Goal: Check status

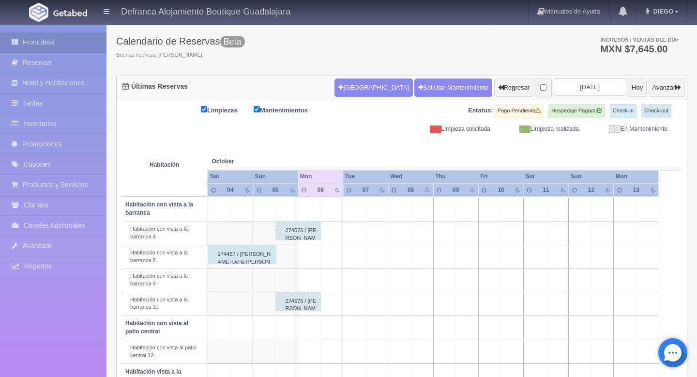
scroll to position [36, 0]
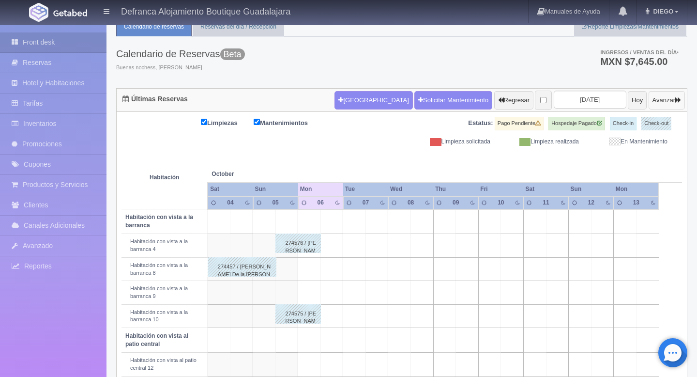
click at [653, 93] on button "Avanzar" at bounding box center [667, 100] width 36 height 18
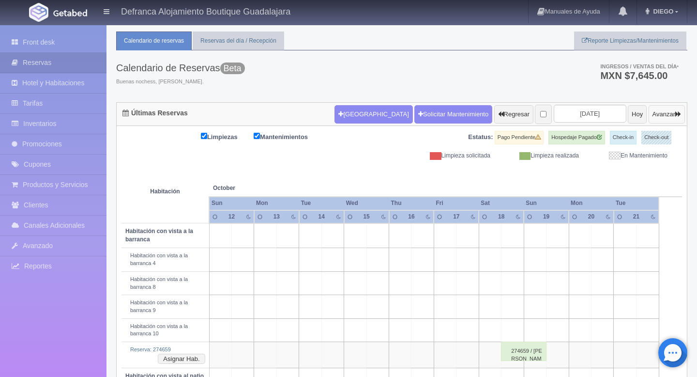
scroll to position [22, 0]
click at [654, 118] on button "Avanzar" at bounding box center [667, 114] width 36 height 18
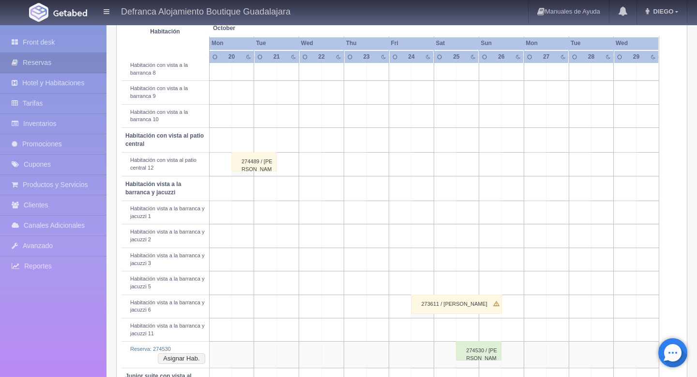
scroll to position [246, 0]
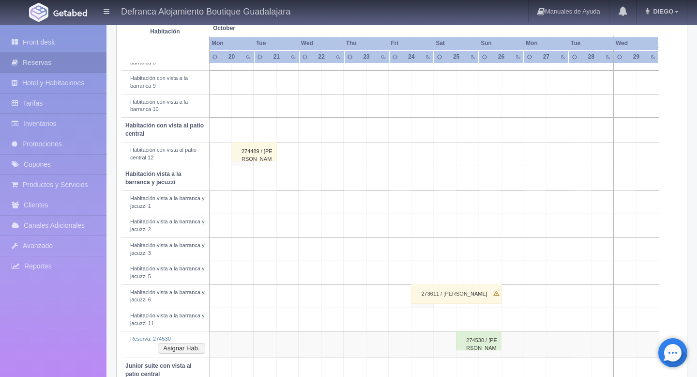
click at [484, 340] on div "274530 / JOSE PABLO MENDEZ PAZZI" at bounding box center [479, 340] width 46 height 19
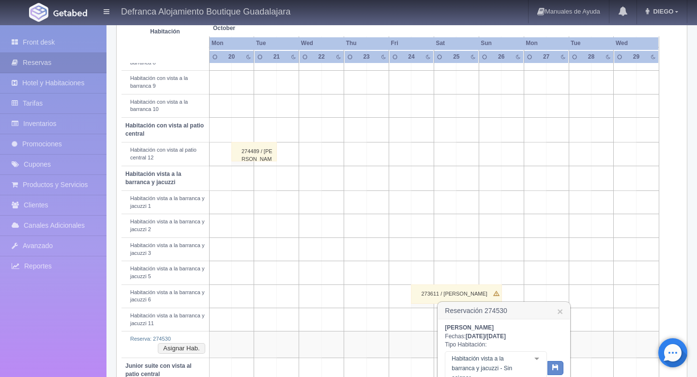
click at [565, 309] on h3 "Reservación 274530 ×" at bounding box center [504, 310] width 132 height 17
click at [562, 310] on link "×" at bounding box center [560, 311] width 6 height 10
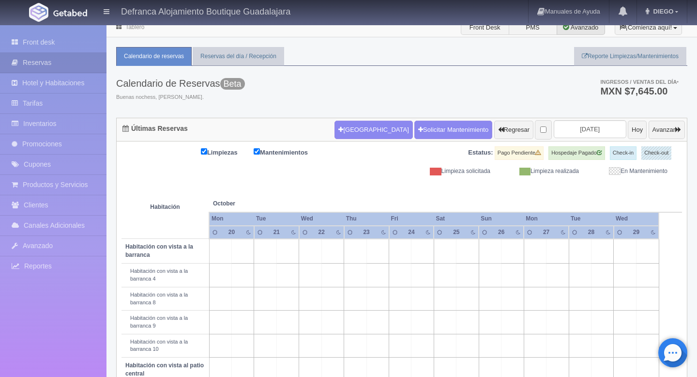
scroll to position [0, 0]
